Goal: Information Seeking & Learning: Learn about a topic

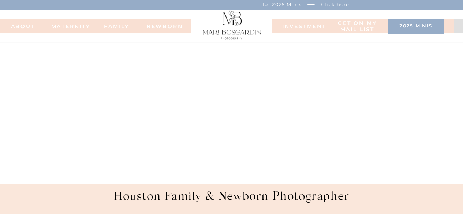
scroll to position [15, 0]
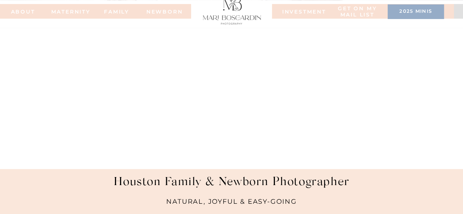
click at [118, 13] on nav "FAMILy" at bounding box center [116, 11] width 29 height 5
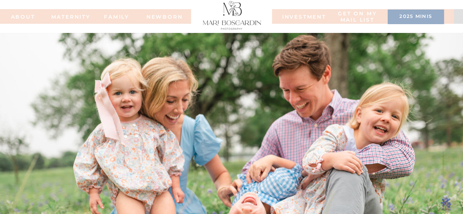
click at [402, 12] on div at bounding box center [416, 17] width 56 height 15
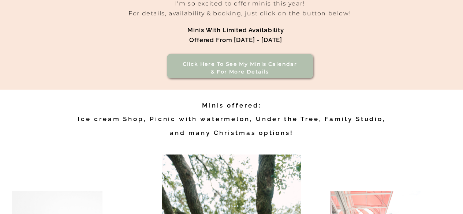
scroll to position [234, 0]
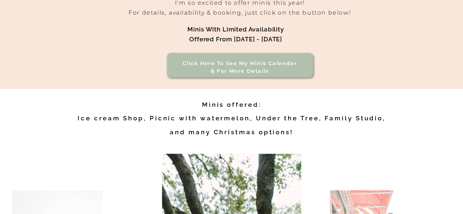
click at [298, 71] on h3 "Click here to see my minis calendar & for more details" at bounding box center [239, 68] width 125 height 16
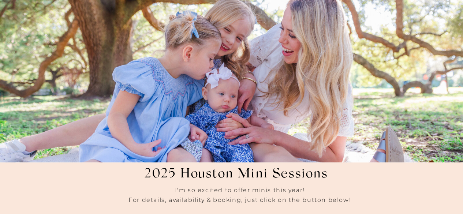
scroll to position [0, 0]
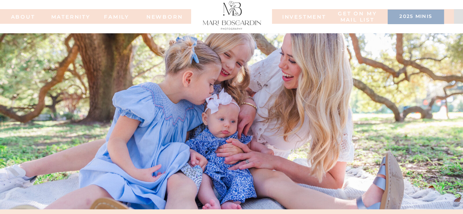
click at [300, 16] on nav "INVESTMENT" at bounding box center [300, 16] width 37 height 5
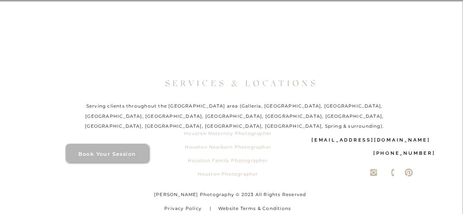
scroll to position [1355, 0]
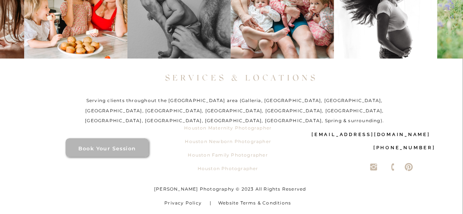
click at [373, 165] on icon at bounding box center [373, 167] width 7 height 7
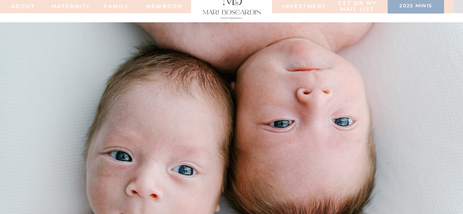
scroll to position [0, 0]
